Goal: Task Accomplishment & Management: Manage account settings

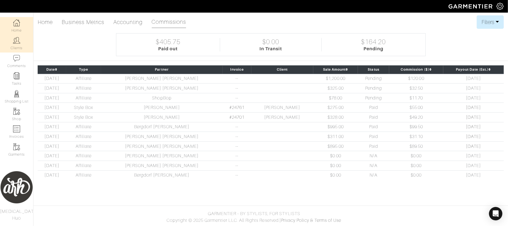
click at [16, 49] on link "Clients" at bounding box center [16, 44] width 33 height 18
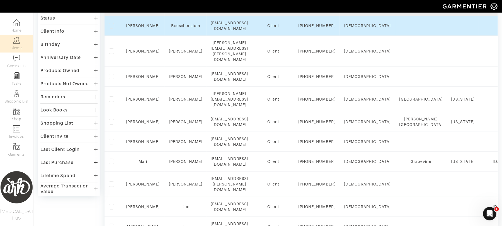
scroll to position [72, 0]
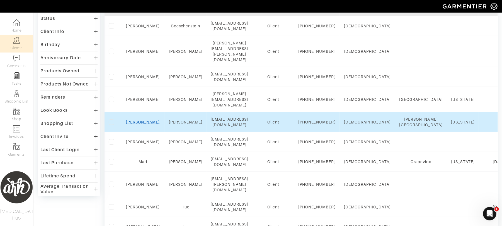
click at [142, 124] on link "Sarah" at bounding box center [143, 122] width 34 height 4
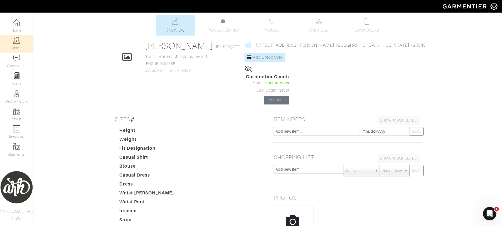
click at [16, 46] on link "Clients" at bounding box center [16, 44] width 33 height 18
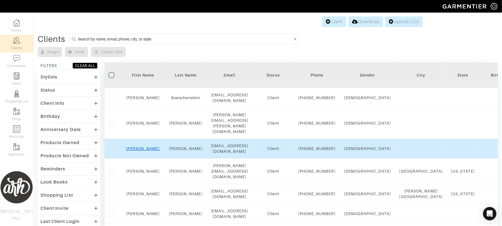
click at [144, 151] on link "[PERSON_NAME]" at bounding box center [143, 148] width 34 height 4
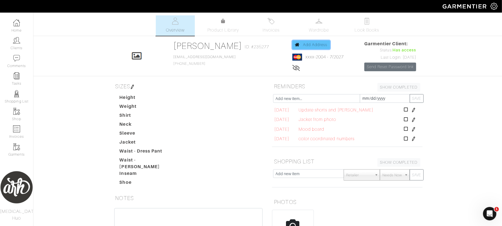
click at [304, 42] on link "Add Address" at bounding box center [312, 44] width 38 height 9
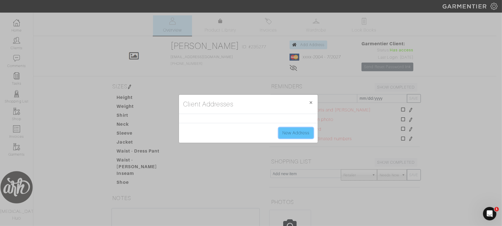
click at [286, 129] on link "New Address" at bounding box center [296, 132] width 35 height 11
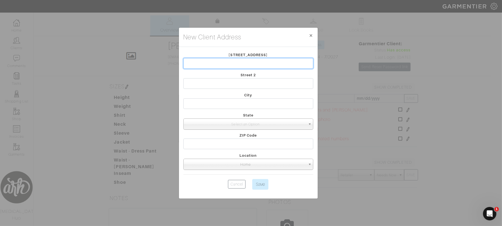
click at [280, 67] on input "text" at bounding box center [248, 63] width 130 height 11
type input "3140 Harvard Ave"
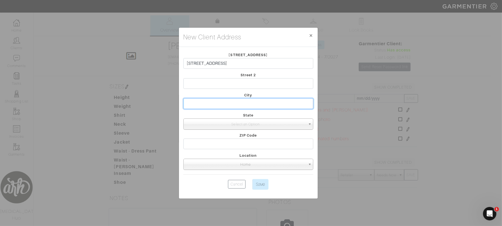
click at [270, 104] on input "text" at bounding box center [248, 103] width 130 height 11
type input "Dallas"
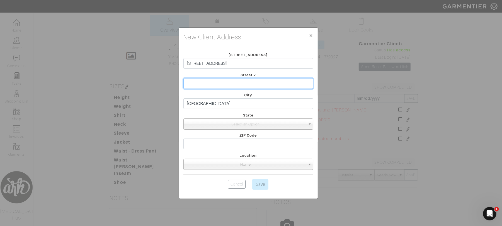
click at [265, 79] on input "text" at bounding box center [248, 83] width 130 height 11
type input "A"
type input "#1003"
click at [257, 122] on span "Select an Option" at bounding box center [246, 124] width 120 height 11
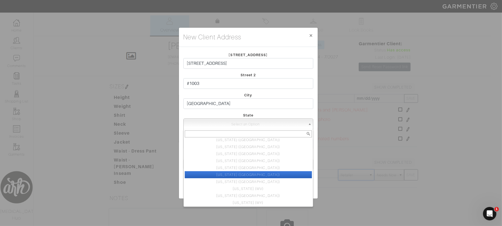
scroll to position [286, 0]
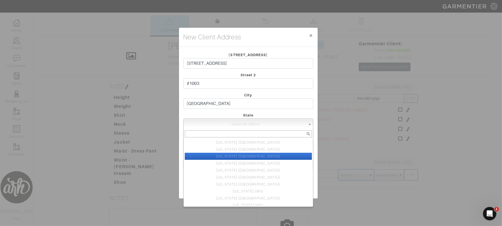
click at [261, 156] on li "Texas (TX)" at bounding box center [248, 156] width 127 height 7
select select "44"
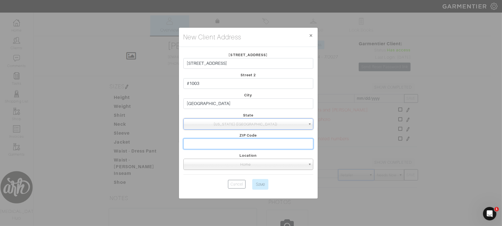
click at [263, 144] on input "text" at bounding box center [248, 143] width 130 height 11
type input "75205"
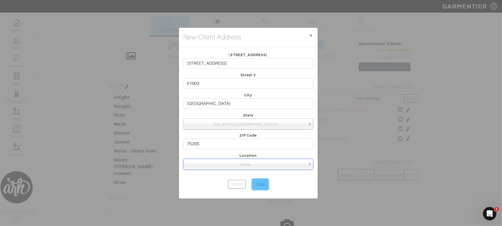
click at [265, 183] on input "Save" at bounding box center [260, 184] width 16 height 11
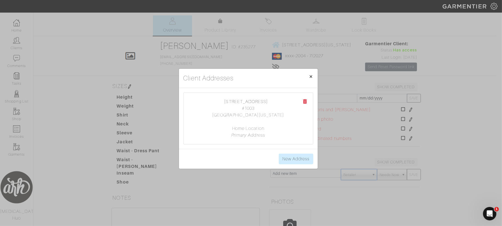
click at [310, 75] on span "×" at bounding box center [311, 77] width 4 height 8
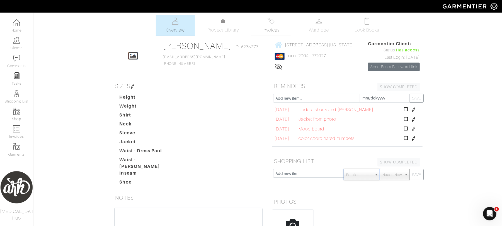
click at [285, 31] on link "Invoices" at bounding box center [271, 25] width 39 height 20
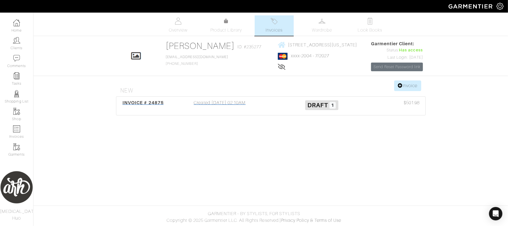
click at [226, 103] on div "Created 10/14/25 02:10AM" at bounding box center [220, 105] width 102 height 13
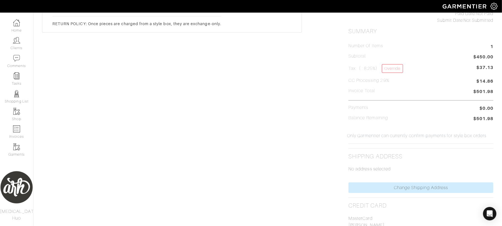
scroll to position [223, 0]
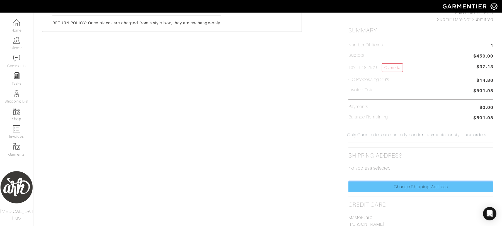
click at [388, 187] on link "Change Shipping Address" at bounding box center [421, 186] width 145 height 11
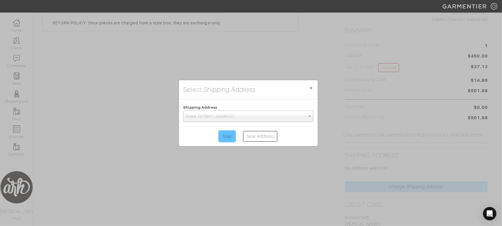
click at [231, 134] on input "Save" at bounding box center [227, 136] width 16 height 11
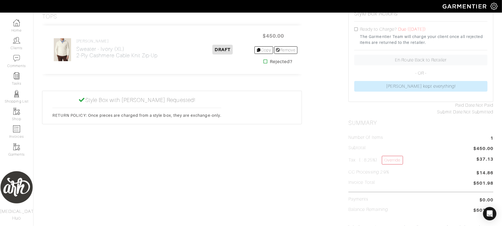
scroll to position [0, 0]
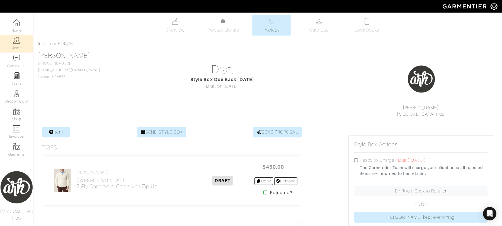
click at [21, 43] on link "Clients" at bounding box center [16, 44] width 33 height 18
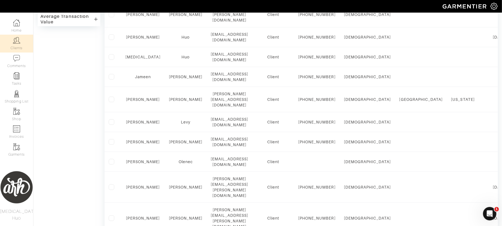
scroll to position [245, 0]
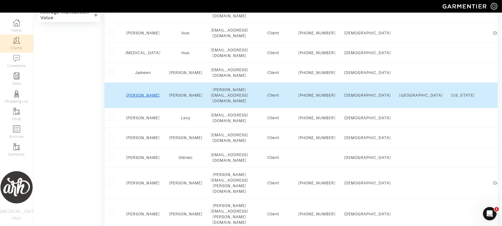
drag, startPoint x: 148, startPoint y: 135, endPoint x: 142, endPoint y: 136, distance: 6.7
click at [142, 97] on link "Rebecca" at bounding box center [143, 95] width 34 height 4
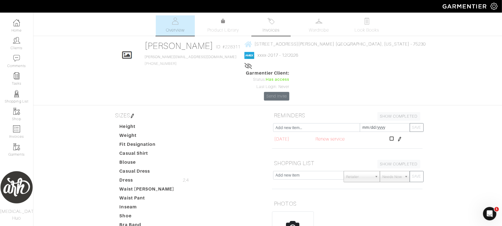
click at [271, 20] on img at bounding box center [271, 21] width 7 height 7
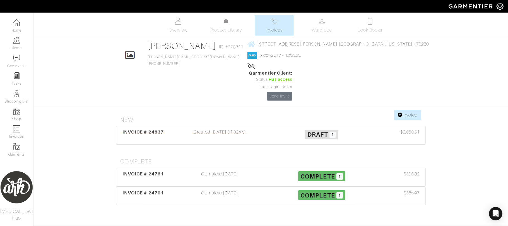
click at [236, 129] on div "Created 10/10/25 01:39AM" at bounding box center [220, 135] width 102 height 13
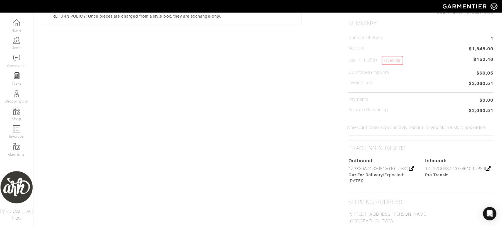
scroll to position [245, 0]
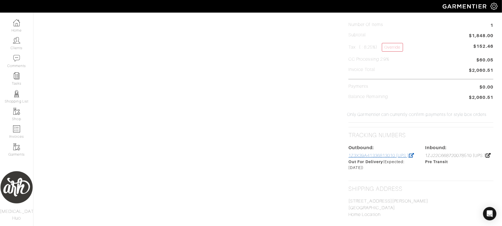
click at [375, 157] on link "1Z3X39A41336813010 (UPS )" at bounding box center [382, 155] width 66 height 5
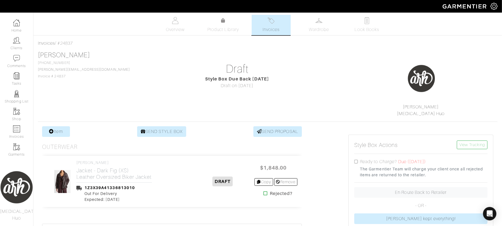
scroll to position [0, 0]
click at [17, 47] on link "Clients" at bounding box center [16, 44] width 33 height 18
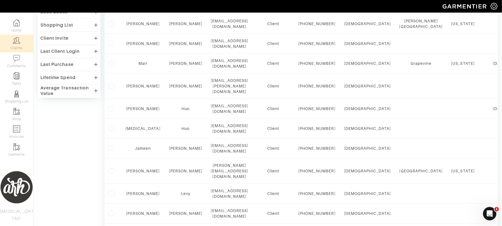
scroll to position [171, 0]
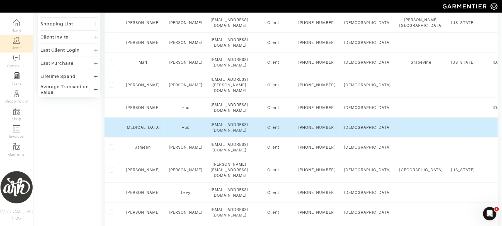
click at [142, 137] on td "Alli" at bounding box center [143, 127] width 44 height 20
click at [142, 129] on link "Alli" at bounding box center [142, 127] width 35 height 4
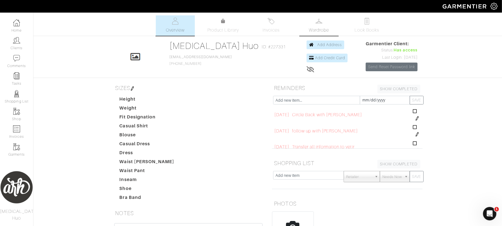
click at [316, 30] on span "Wardrobe" at bounding box center [319, 30] width 20 height 7
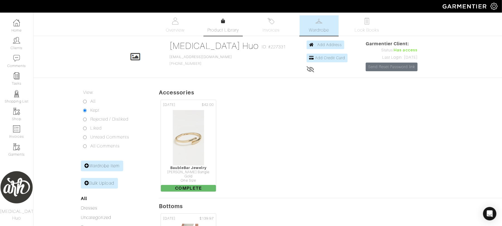
click at [233, 29] on span "Product Library" at bounding box center [223, 30] width 32 height 7
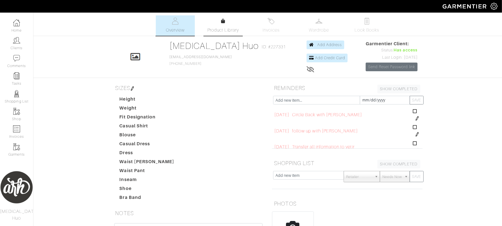
click at [223, 27] on span "Product Library" at bounding box center [223, 30] width 32 height 7
